Goal: Navigation & Orientation: Find specific page/section

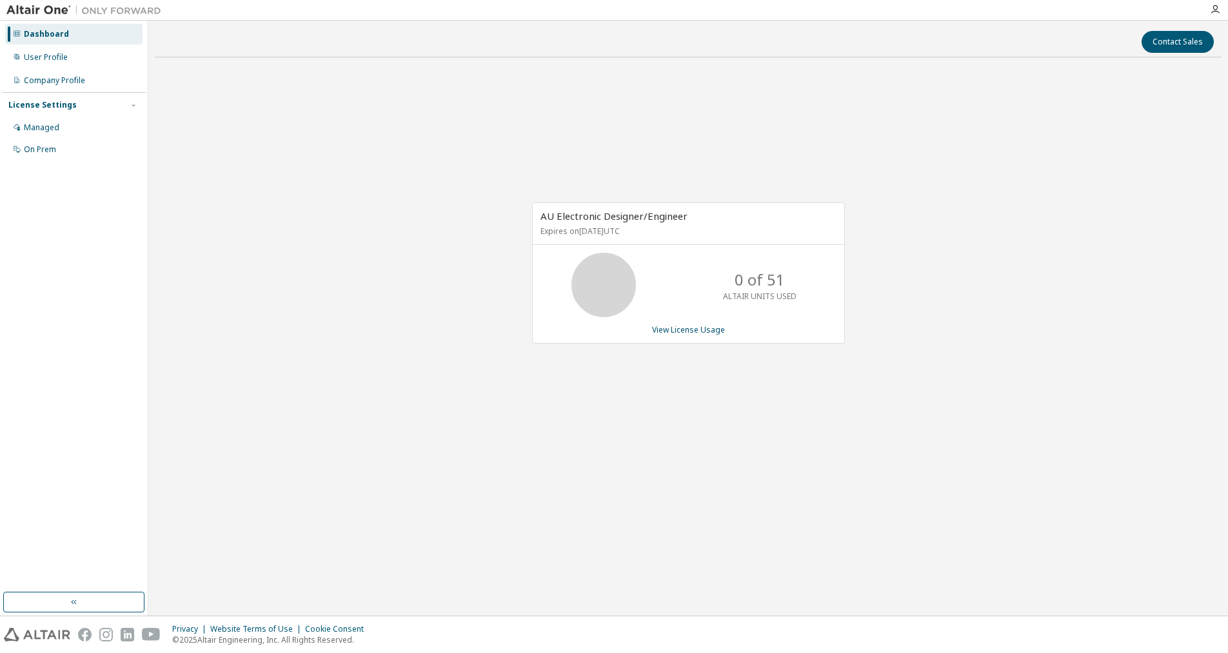
click at [986, 299] on div "AU Electronic Designer/Engineer Expires on [DATE] UTC 0 of 51 ALTAIR UNITS USED…" at bounding box center [688, 280] width 1067 height 424
click at [34, 35] on div "Dashboard" at bounding box center [46, 34] width 45 height 10
click at [37, 32] on div "Dashboard" at bounding box center [46, 34] width 45 height 10
click at [14, 34] on icon at bounding box center [17, 34] width 8 height 8
click at [83, 56] on div "User Profile" at bounding box center [73, 57] width 137 height 21
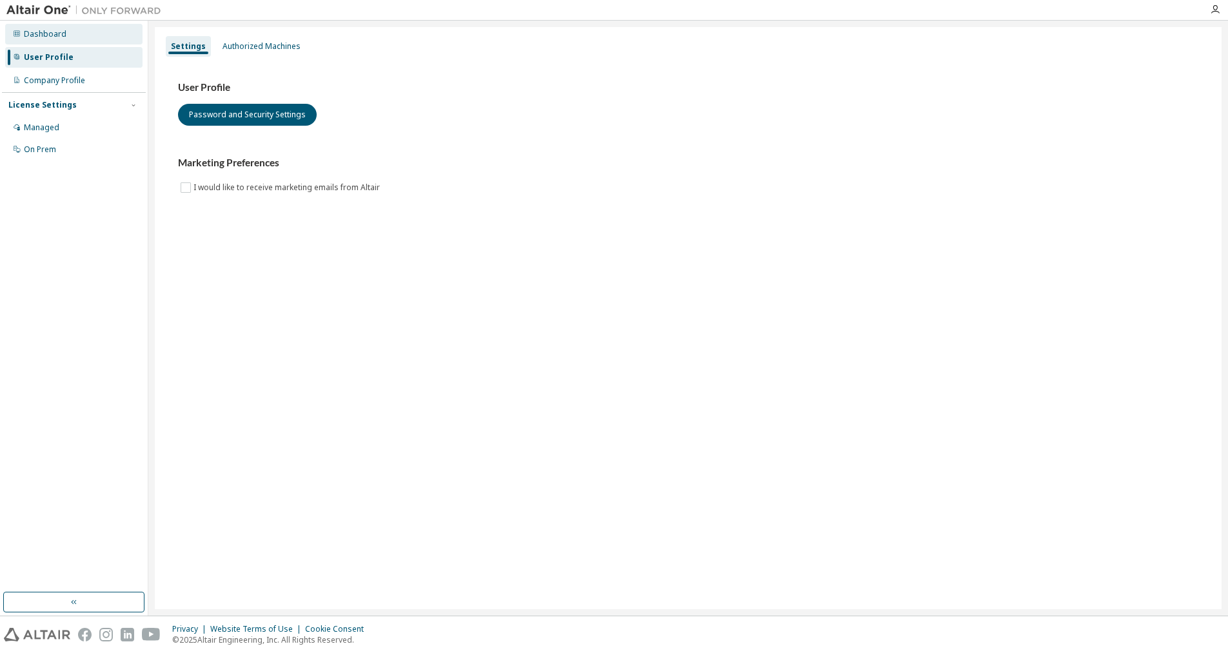
click at [52, 30] on div "Dashboard" at bounding box center [45, 34] width 43 height 10
